Goal: Information Seeking & Learning: Check status

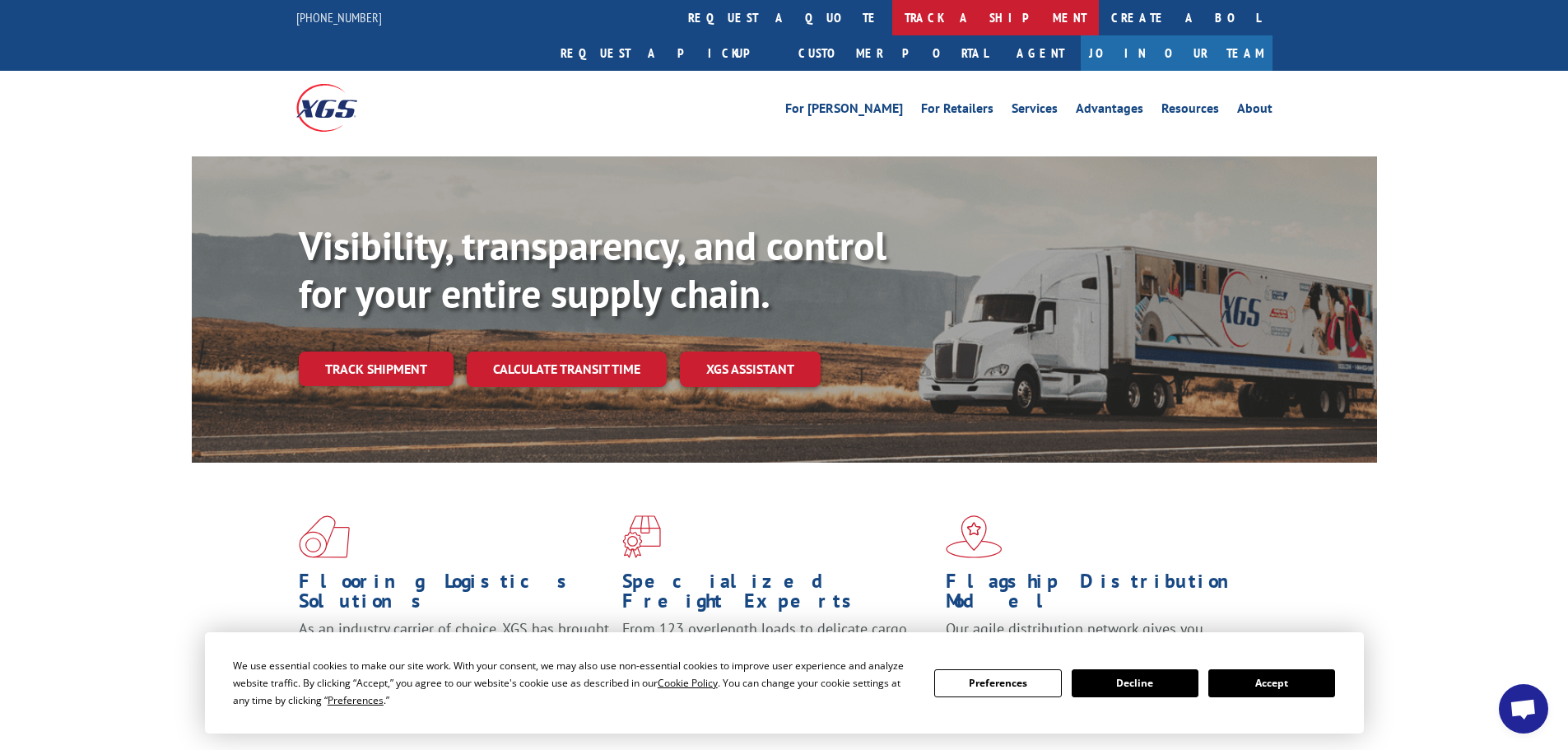
click at [893, 18] on link "track a shipment" at bounding box center [996, 17] width 207 height 36
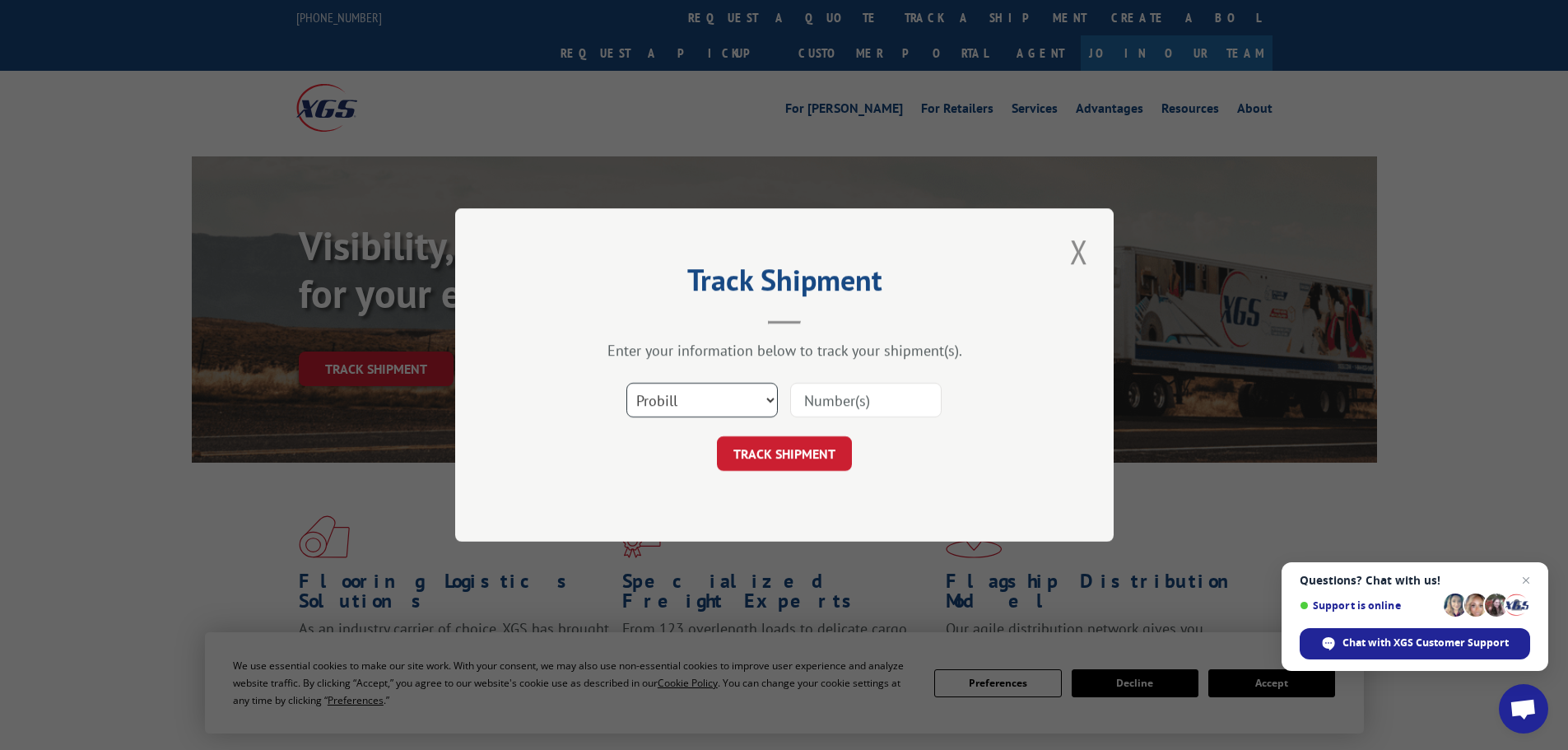
click at [708, 400] on select "Select category... Probill BOL PO" at bounding box center [702, 400] width 151 height 35
select select "bol"
click at [627, 383] on select "Select category... Probill BOL PO" at bounding box center [702, 400] width 151 height 35
click at [828, 401] on input at bounding box center [865, 400] width 151 height 35
paste input "4838613"
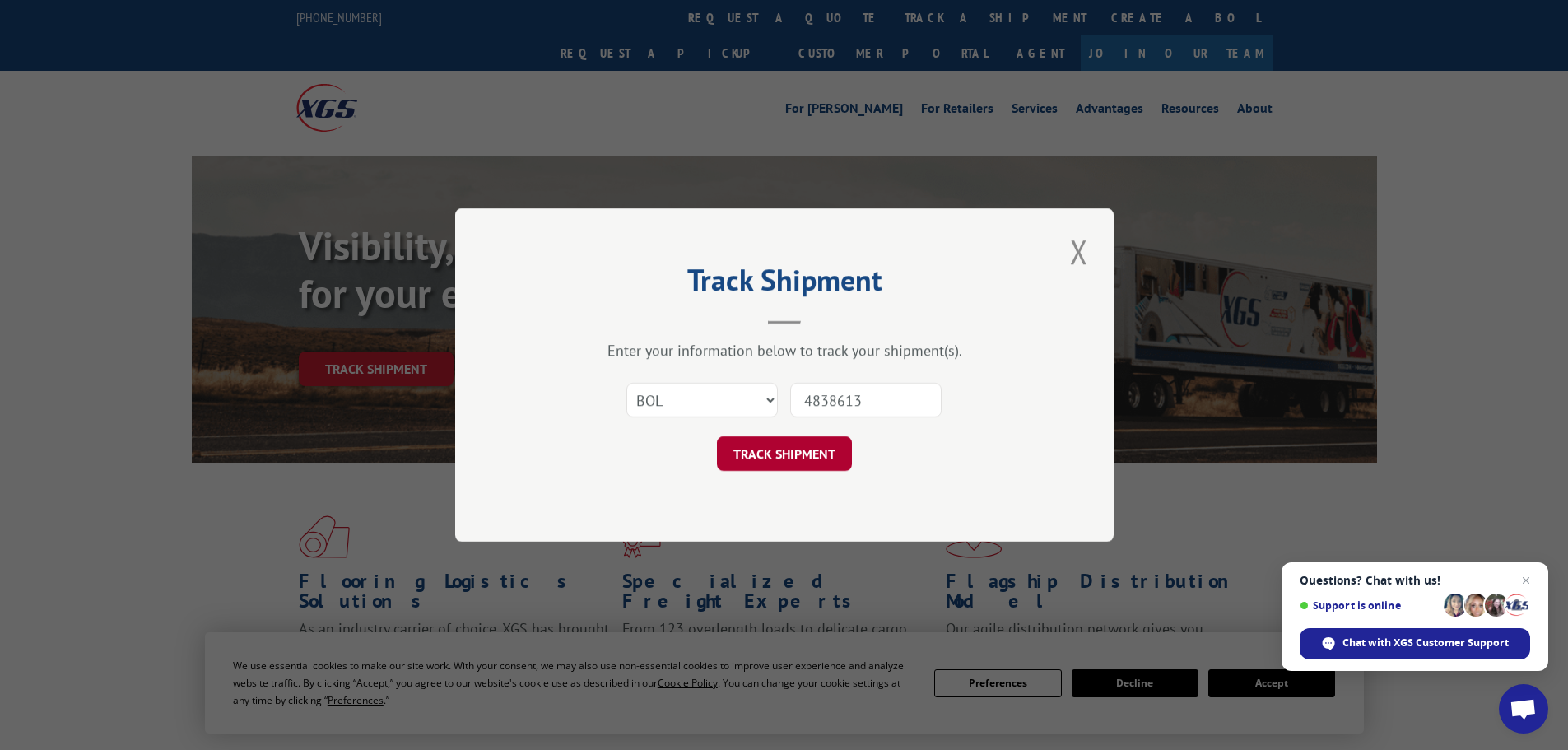
type input "4838613"
click at [789, 462] on button "TRACK SHIPMENT" at bounding box center [784, 454] width 135 height 35
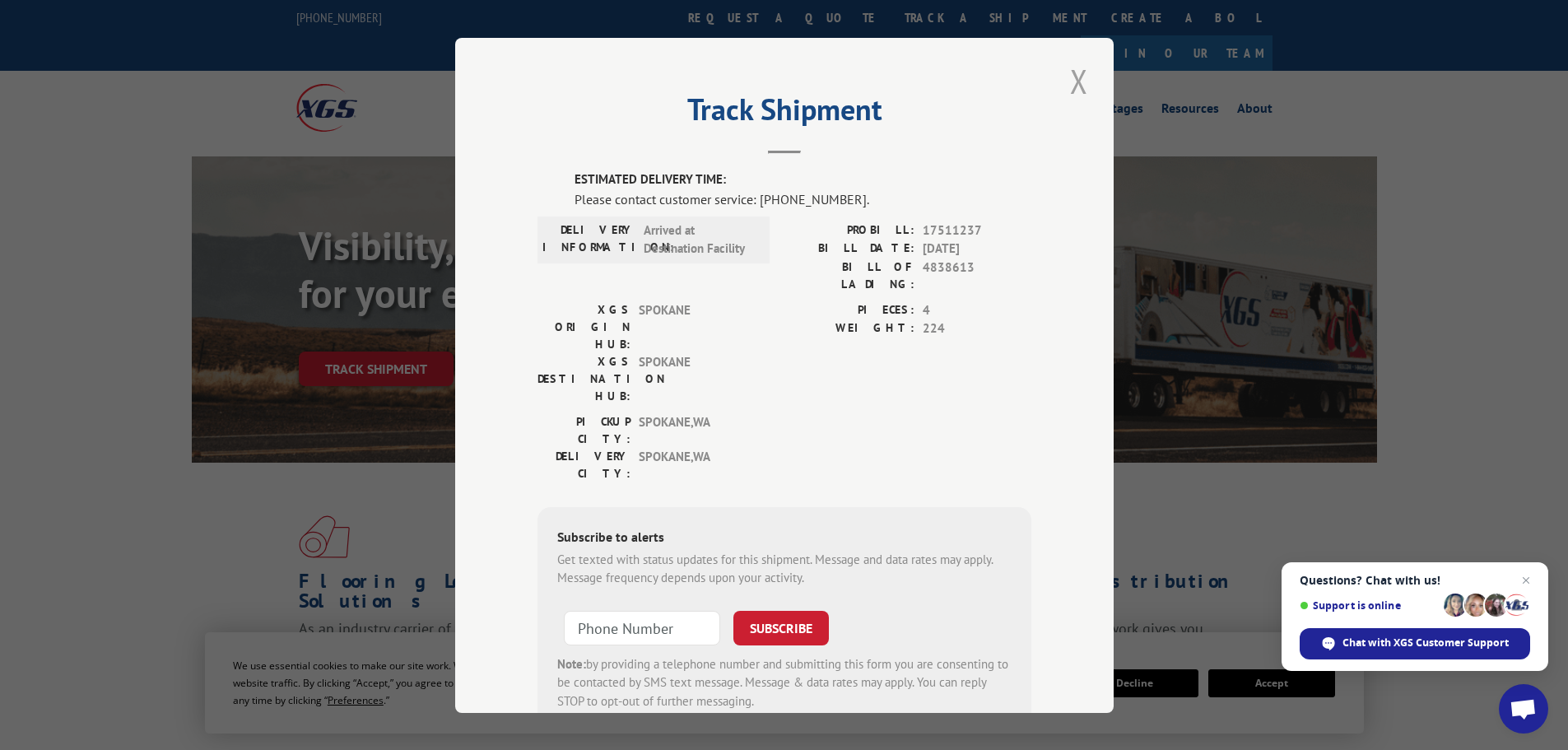
click at [1065, 84] on button "Close modal" at bounding box center [1079, 81] width 28 height 45
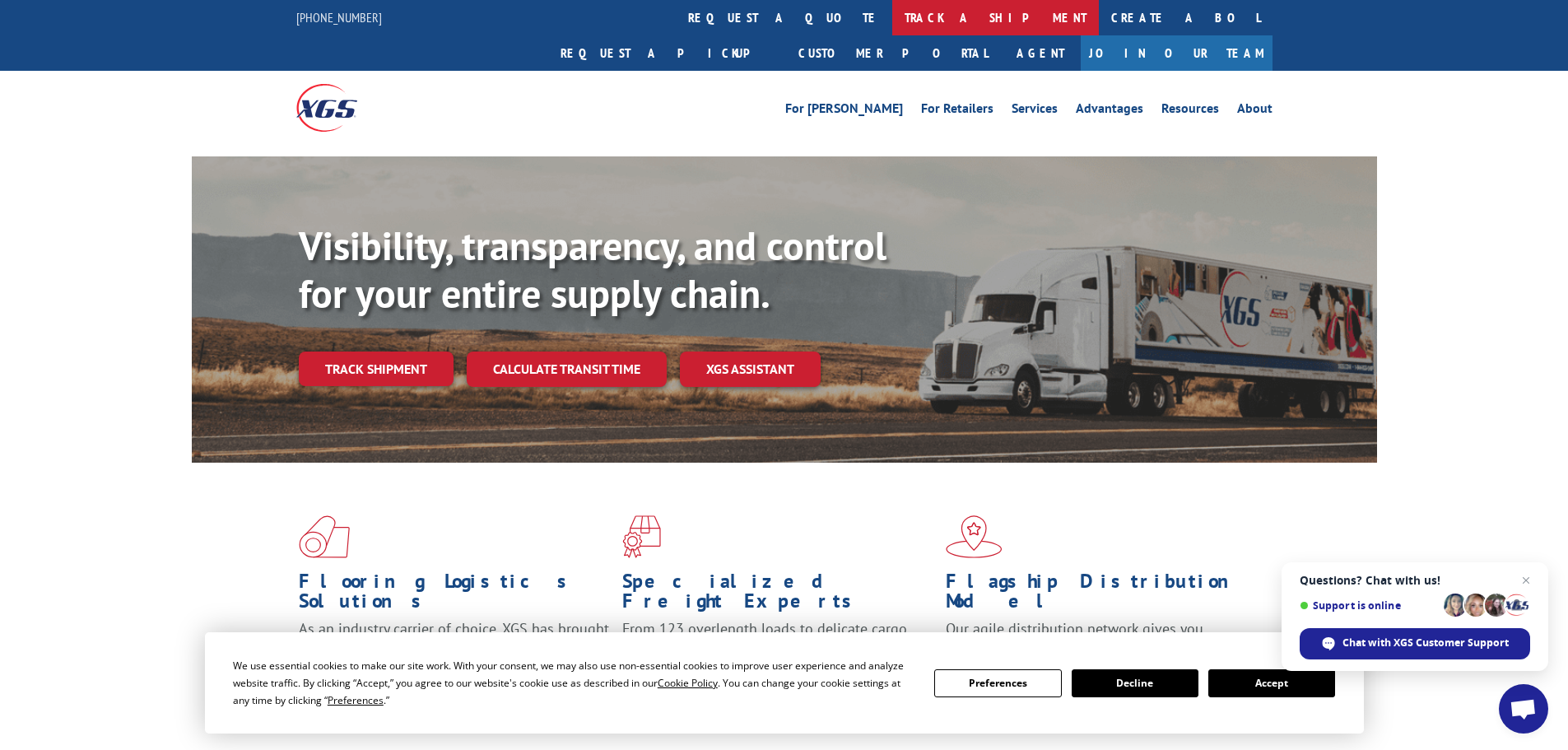
click at [893, 18] on link "track a shipment" at bounding box center [996, 17] width 207 height 36
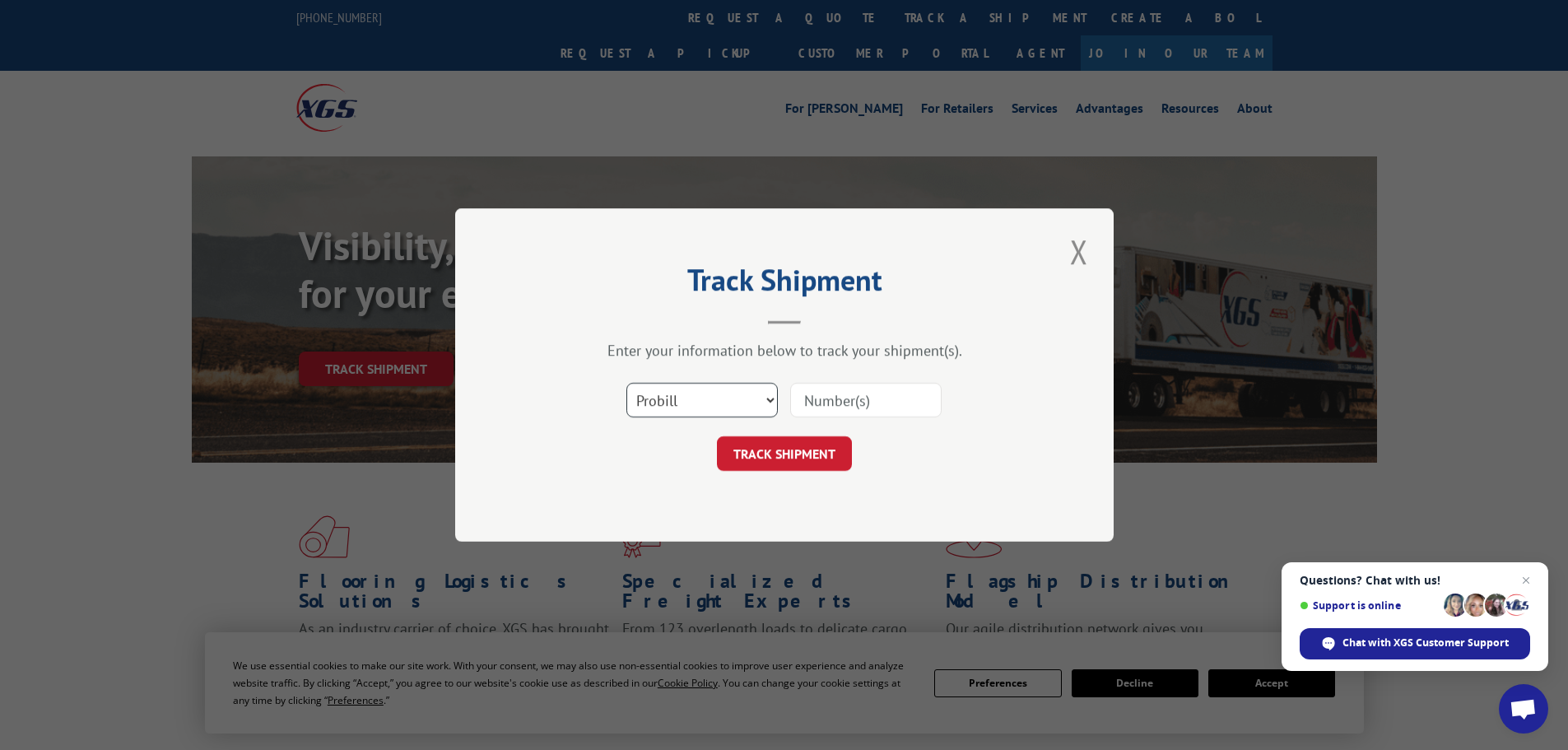
click at [760, 401] on select "Select category... Probill BOL PO" at bounding box center [702, 400] width 151 height 35
select select "bol"
click at [627, 383] on select "Select category... Probill BOL PO" at bounding box center [702, 400] width 151 height 35
click at [844, 395] on input at bounding box center [865, 400] width 151 height 35
paste input "4838614"
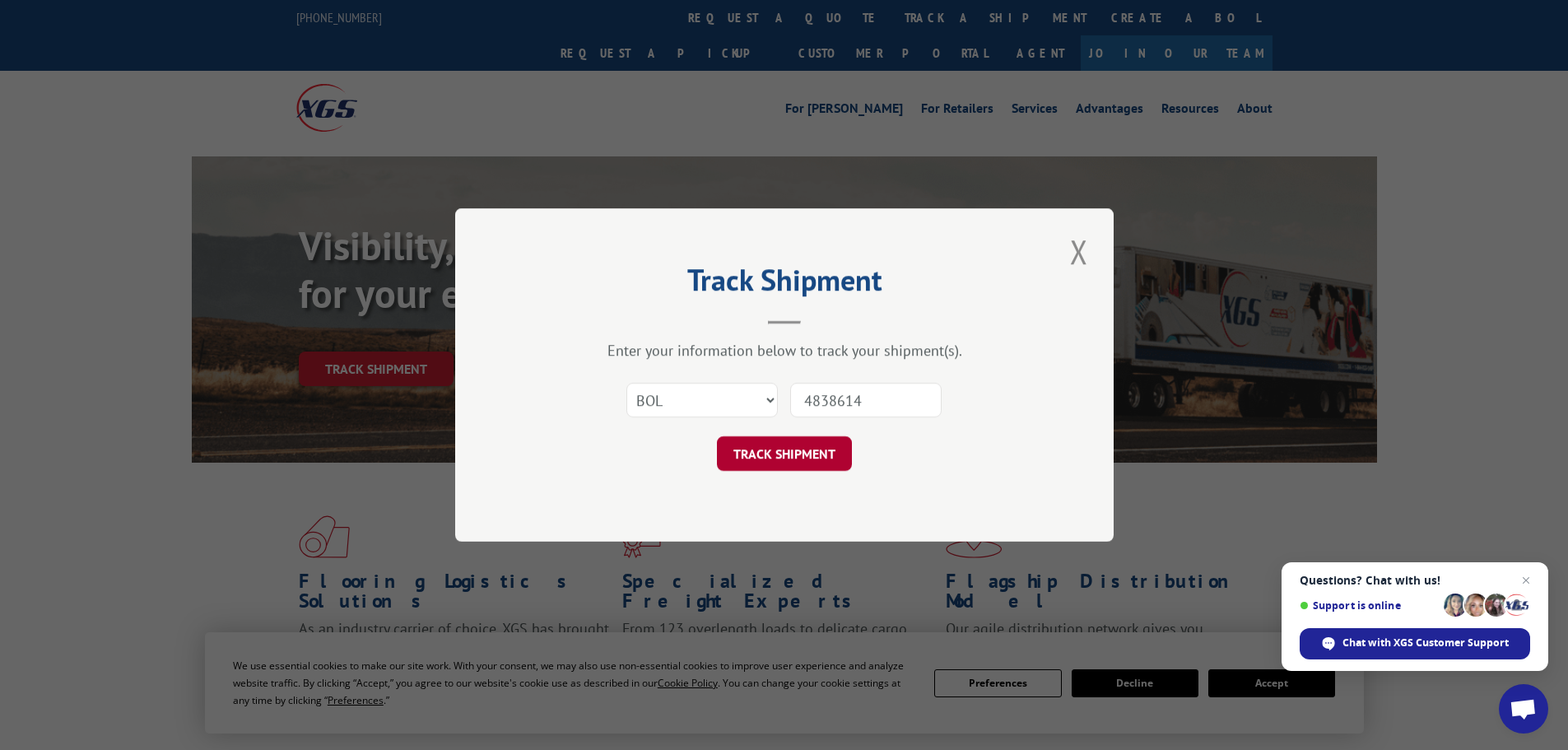
type input "4838614"
click at [794, 444] on button "TRACK SHIPMENT" at bounding box center [784, 454] width 135 height 35
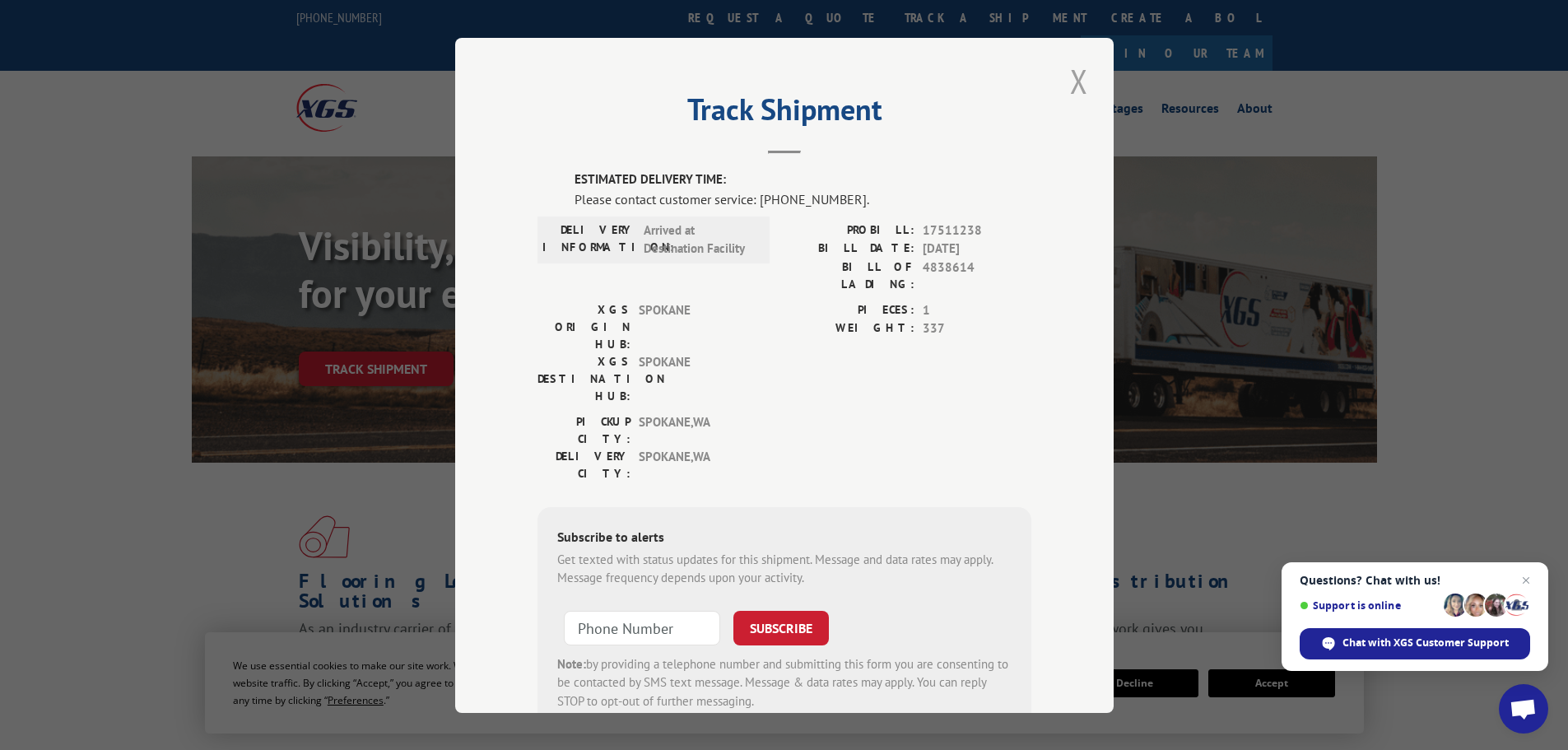
click at [1082, 84] on button "Close modal" at bounding box center [1079, 81] width 28 height 45
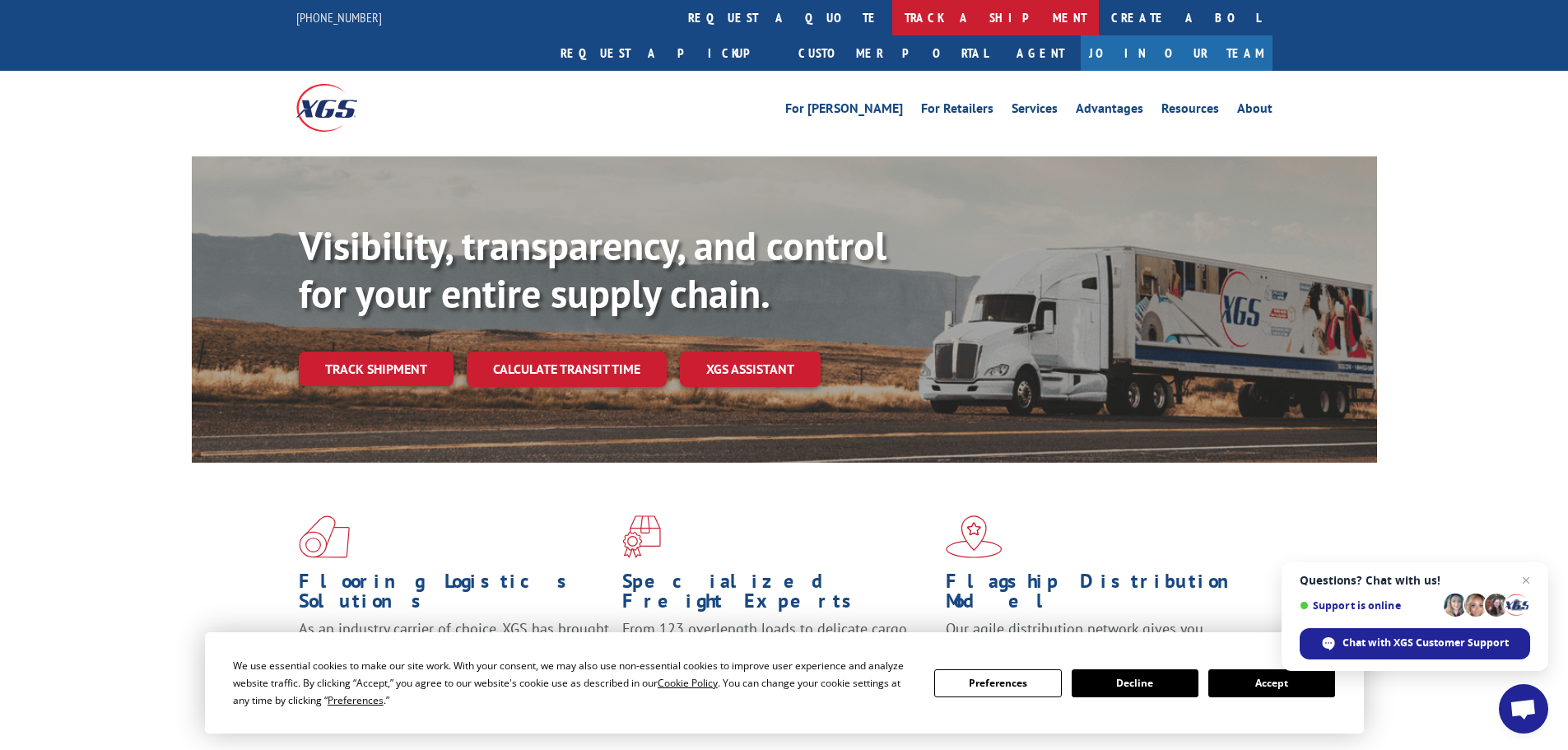
click at [893, 16] on link "track a shipment" at bounding box center [996, 17] width 207 height 36
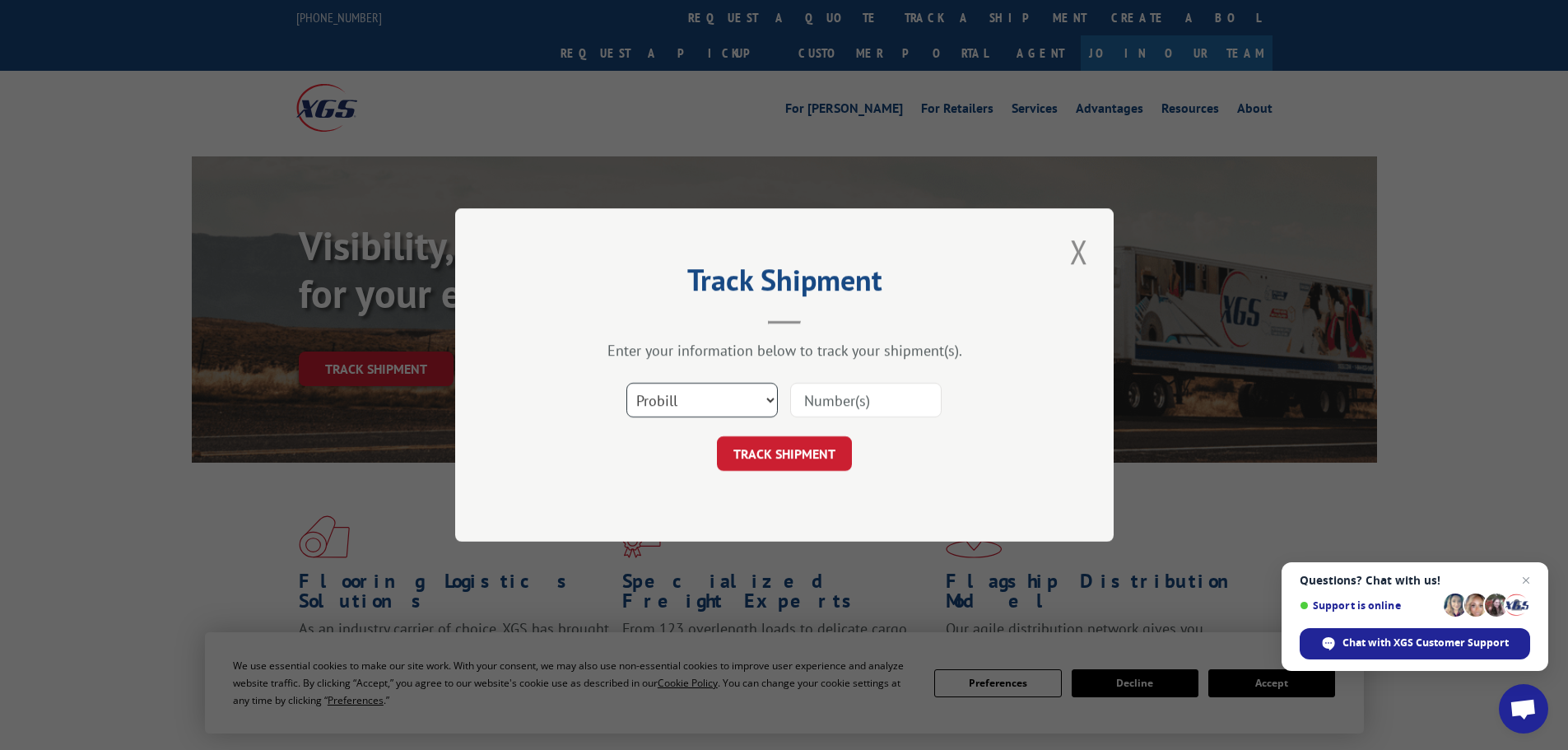
click at [703, 407] on select "Select category... Probill BOL PO" at bounding box center [702, 400] width 151 height 35
select select "bol"
click at [627, 383] on select "Select category... Probill BOL PO" at bounding box center [702, 400] width 151 height 35
click at [824, 405] on input at bounding box center [865, 400] width 151 height 35
paste input "4797484"
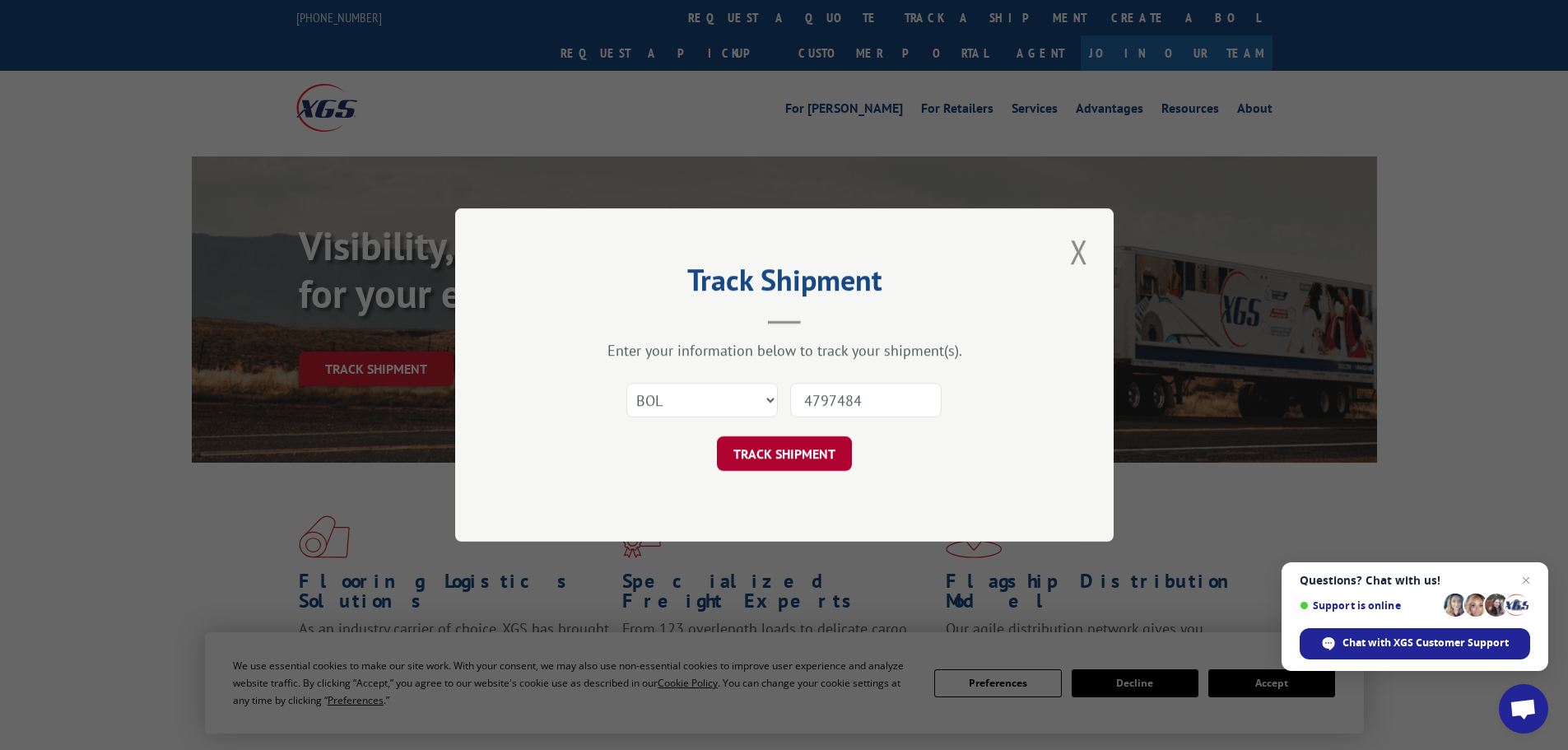
type input "4797484"
click at [798, 450] on button "TRACK SHIPMENT" at bounding box center [784, 454] width 135 height 35
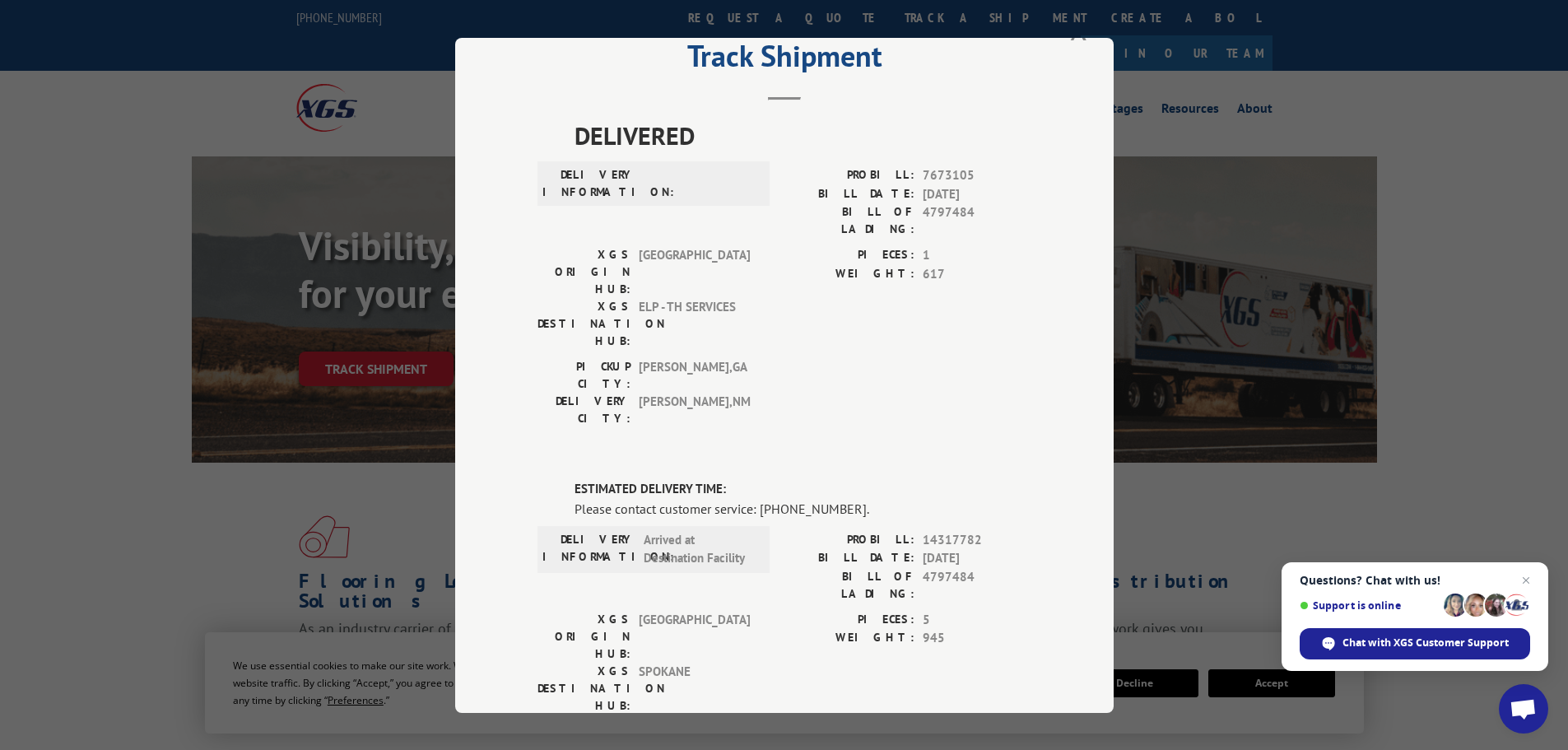
scroll to position [83, 0]
